Goal: Information Seeking & Learning: Learn about a topic

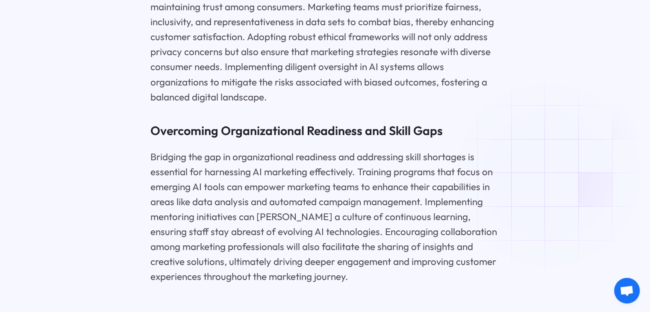
scroll to position [7798, 0]
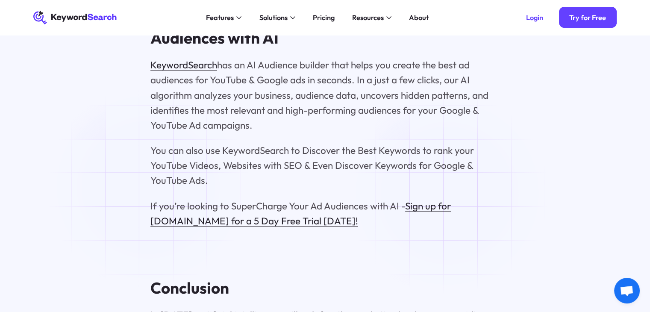
scroll to position [8080, 0]
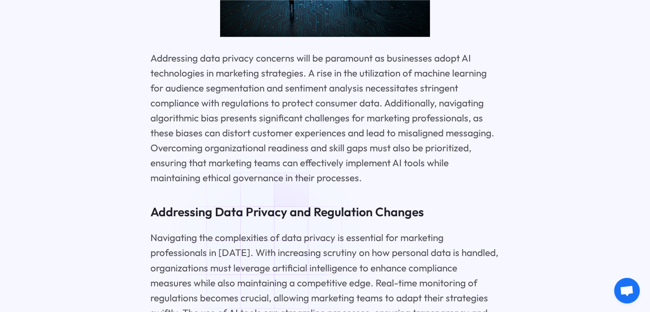
scroll to position [7358, 0]
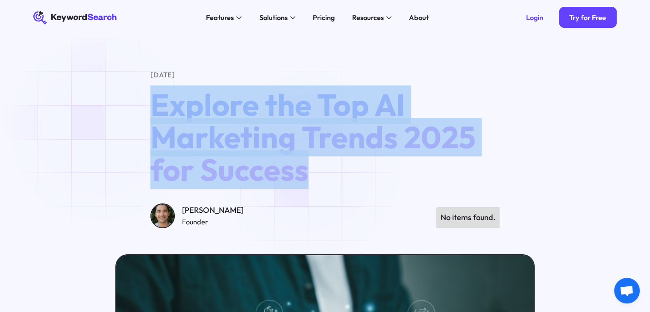
drag, startPoint x: 153, startPoint y: 103, endPoint x: 312, endPoint y: 165, distance: 170.9
click at [312, 165] on h1 "Explore the Top AI Marketing Trends 2025 for Success" at bounding box center [324, 137] width 349 height 97
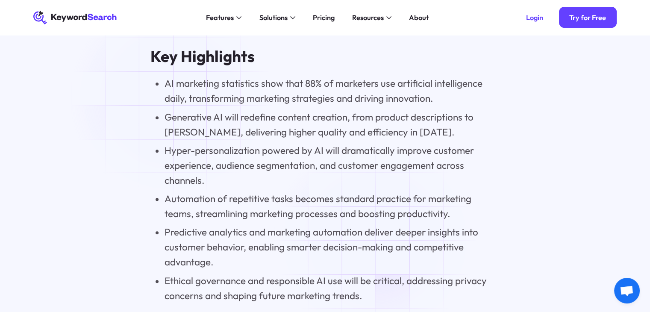
scroll to position [812, 0]
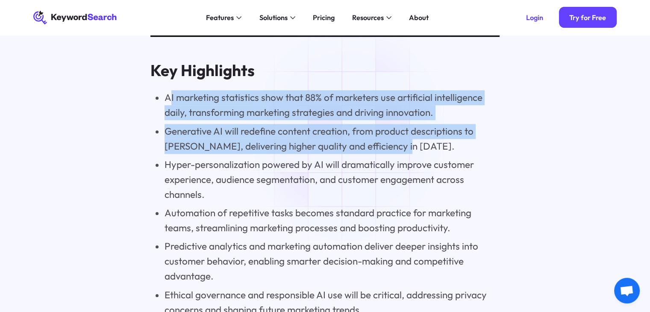
drag, startPoint x: 168, startPoint y: 100, endPoint x: 363, endPoint y: 152, distance: 202.5
click at [386, 156] on ul "AI marketing statistics show that 88% of marketers use artificial intelligence …" at bounding box center [324, 203] width 349 height 227
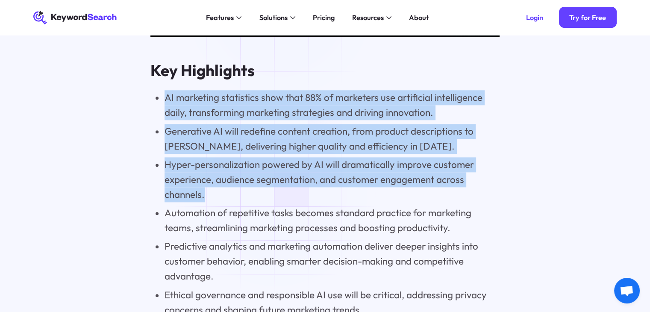
drag, startPoint x: 164, startPoint y: 100, endPoint x: 278, endPoint y: 194, distance: 148.7
click at [278, 194] on ul "AI marketing statistics show that 88% of marketers use artificial intelligence …" at bounding box center [324, 203] width 349 height 227
copy ul "AI marketing statistics show that 88% of marketers use artificial intelligence …"
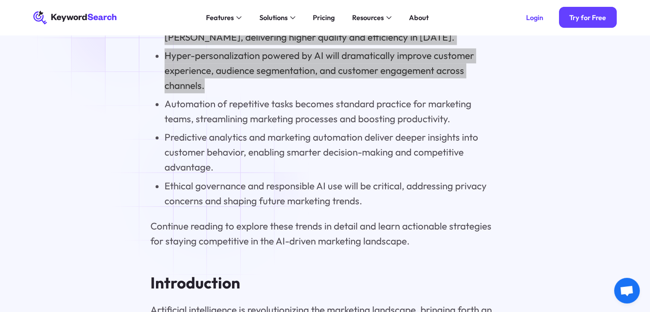
scroll to position [855, 0]
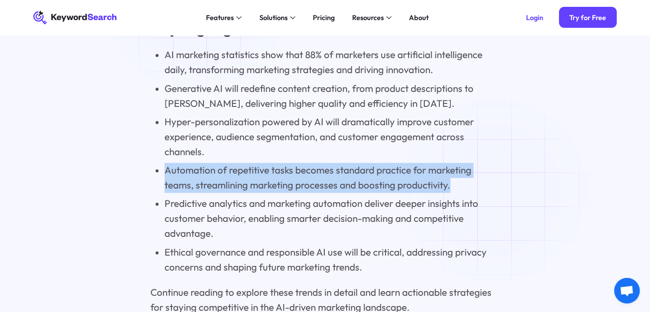
drag, startPoint x: 165, startPoint y: 172, endPoint x: 499, endPoint y: 190, distance: 334.3
click at [499, 190] on li "Automation of repetitive tasks becomes standard practice for marketing teams, s…" at bounding box center [332, 178] width 335 height 30
copy li "Automation of repetitive tasks becomes standard practice for marketing teams, s…"
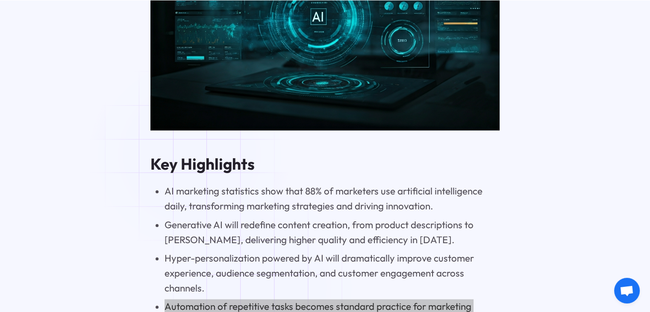
scroll to position [769, 0]
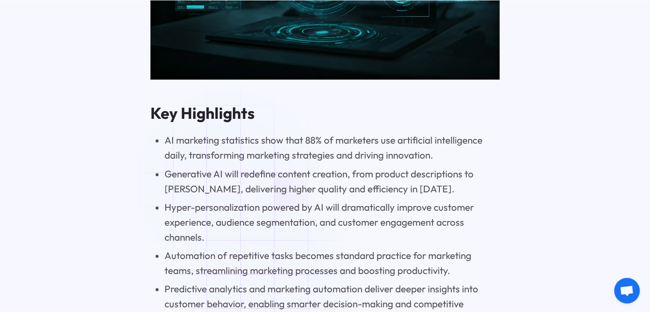
click at [231, 181] on li "Generative AI will redefine content creation, from product descriptions to [PER…" at bounding box center [332, 182] width 335 height 30
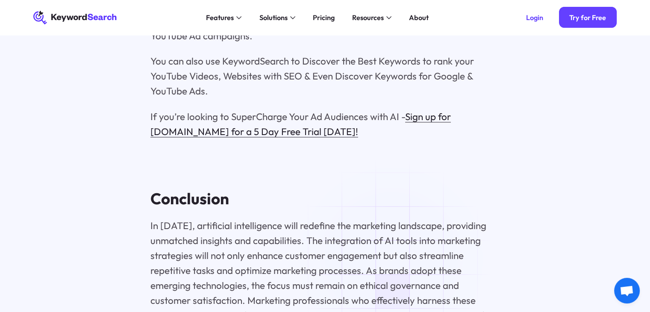
scroll to position [8143, 0]
